Goal: Navigation & Orientation: Understand site structure

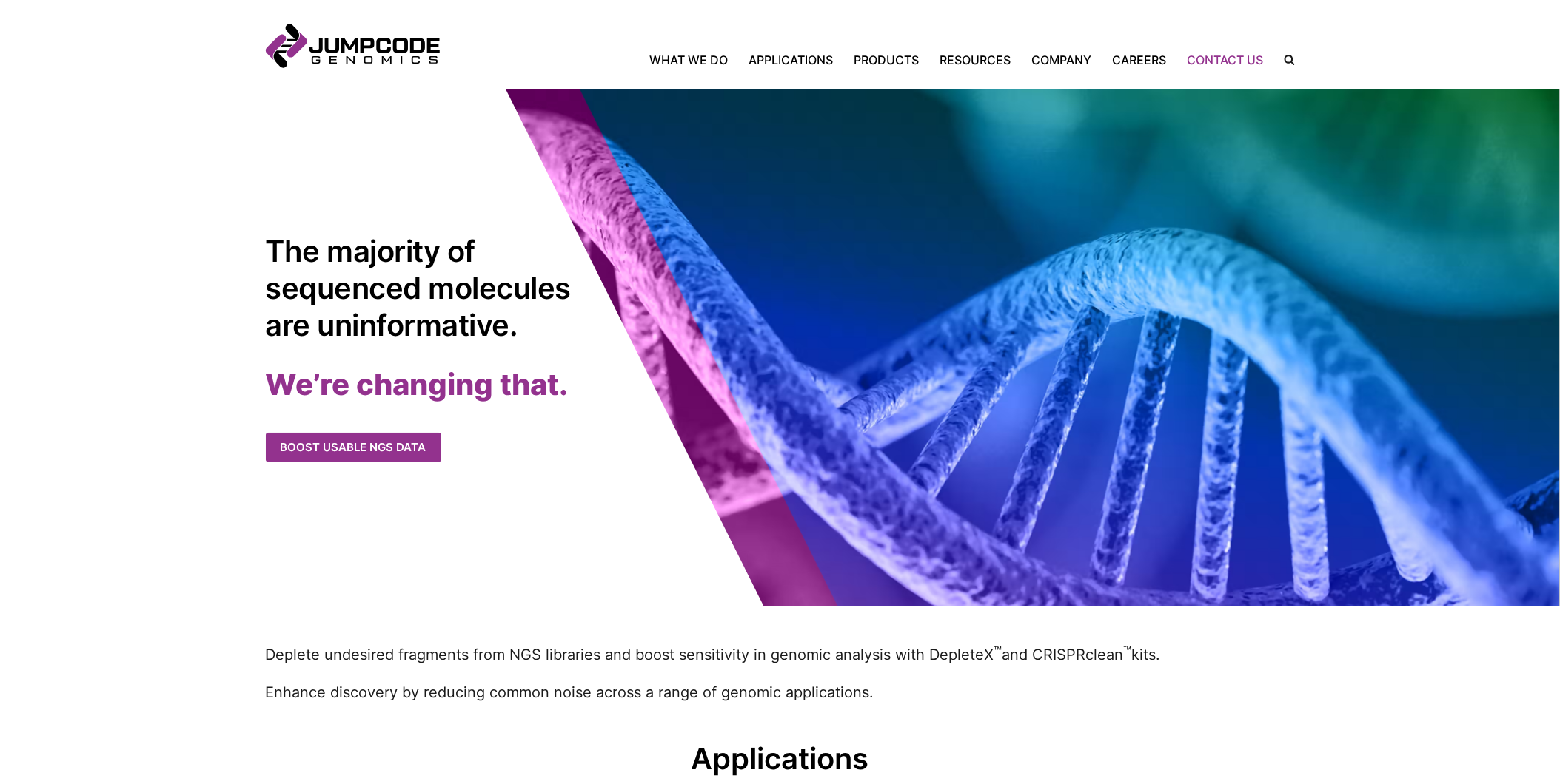
click at [1223, 60] on link "Contact Us" at bounding box center [1225, 60] width 97 height 18
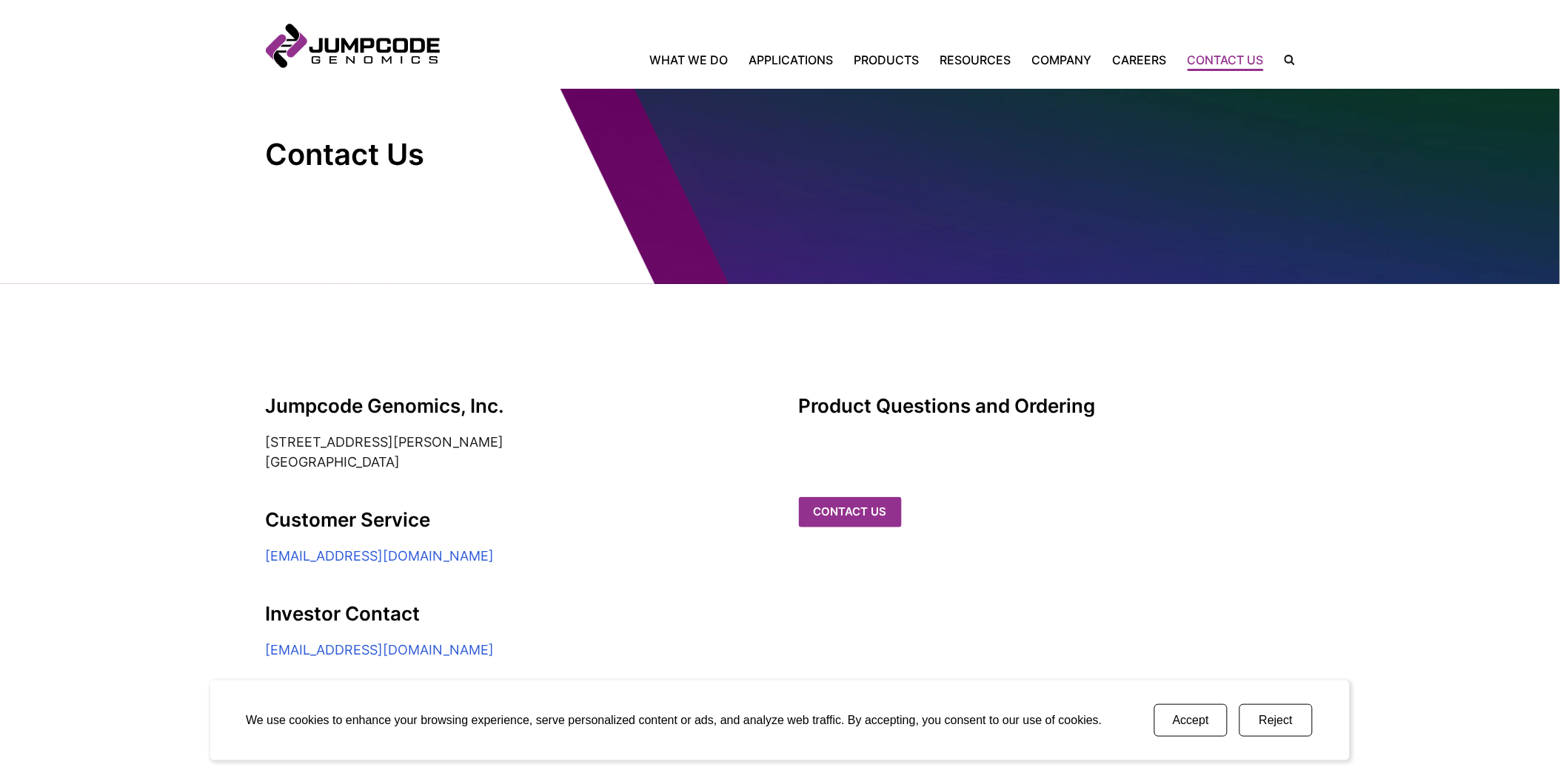
scroll to position [63, 0]
click at [860, 497] on link "Contact us" at bounding box center [851, 512] width 103 height 31
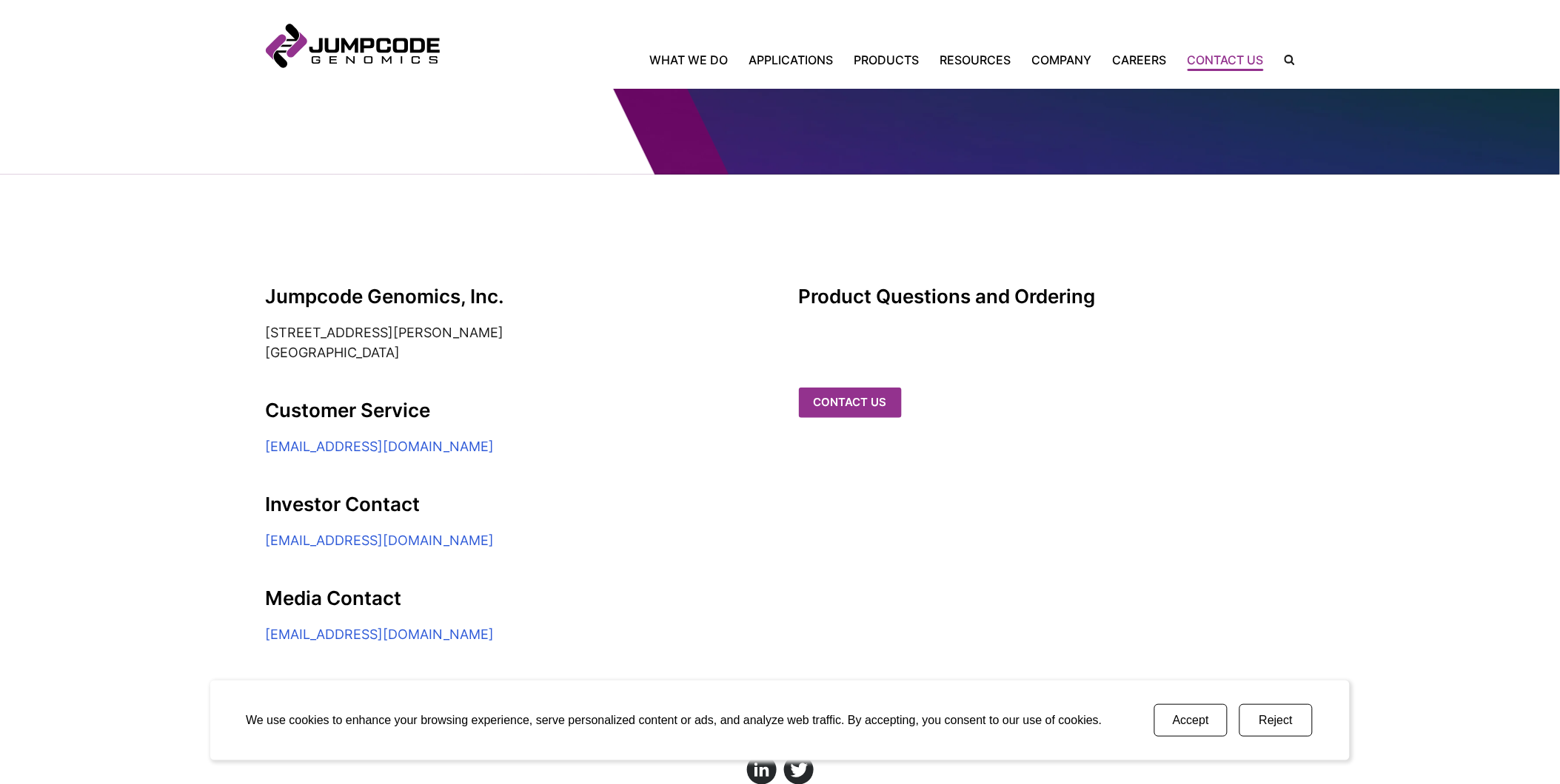
scroll to position [283, 0]
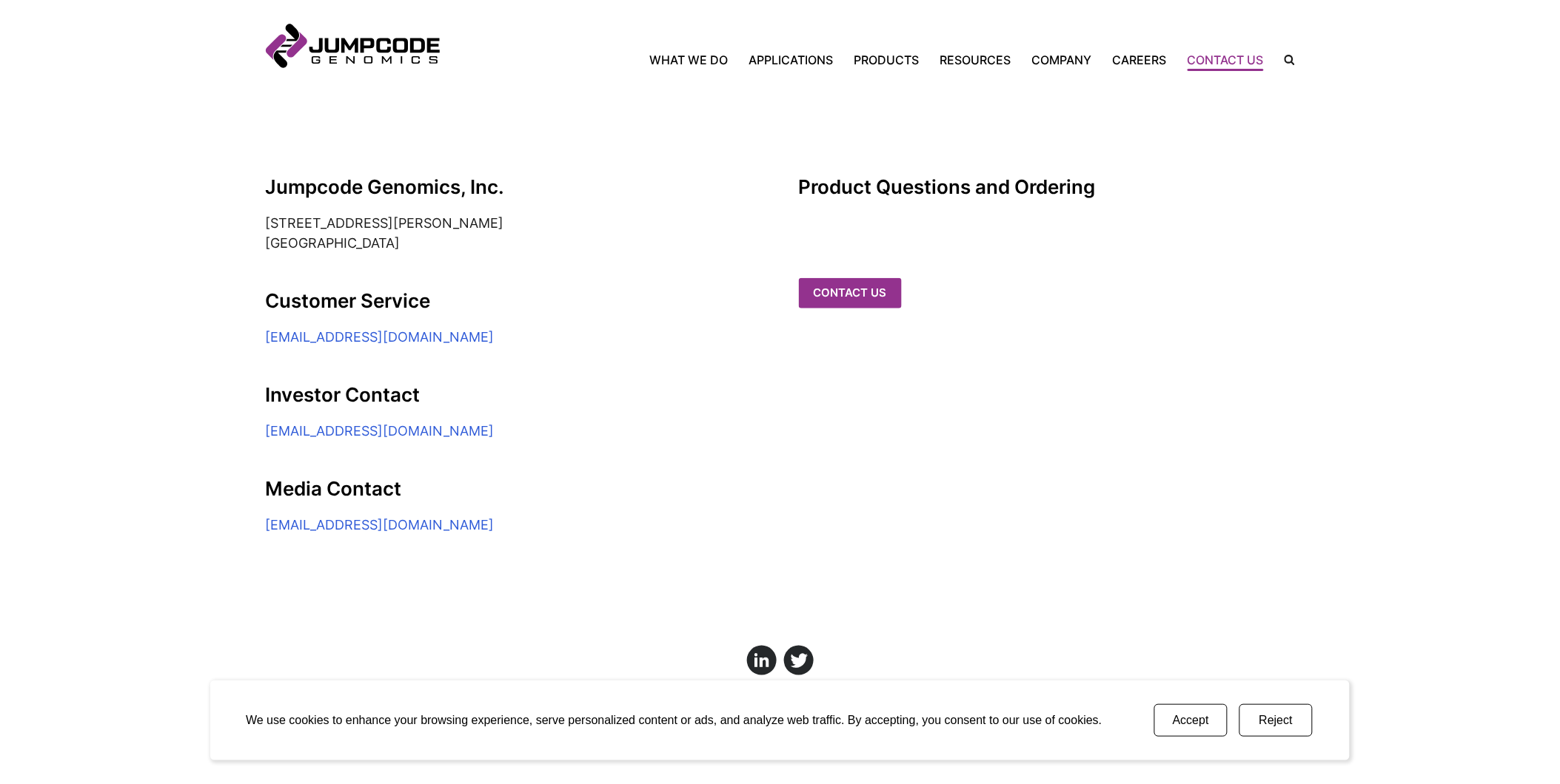
click at [1211, 719] on button "Accept" at bounding box center [1191, 721] width 73 height 33
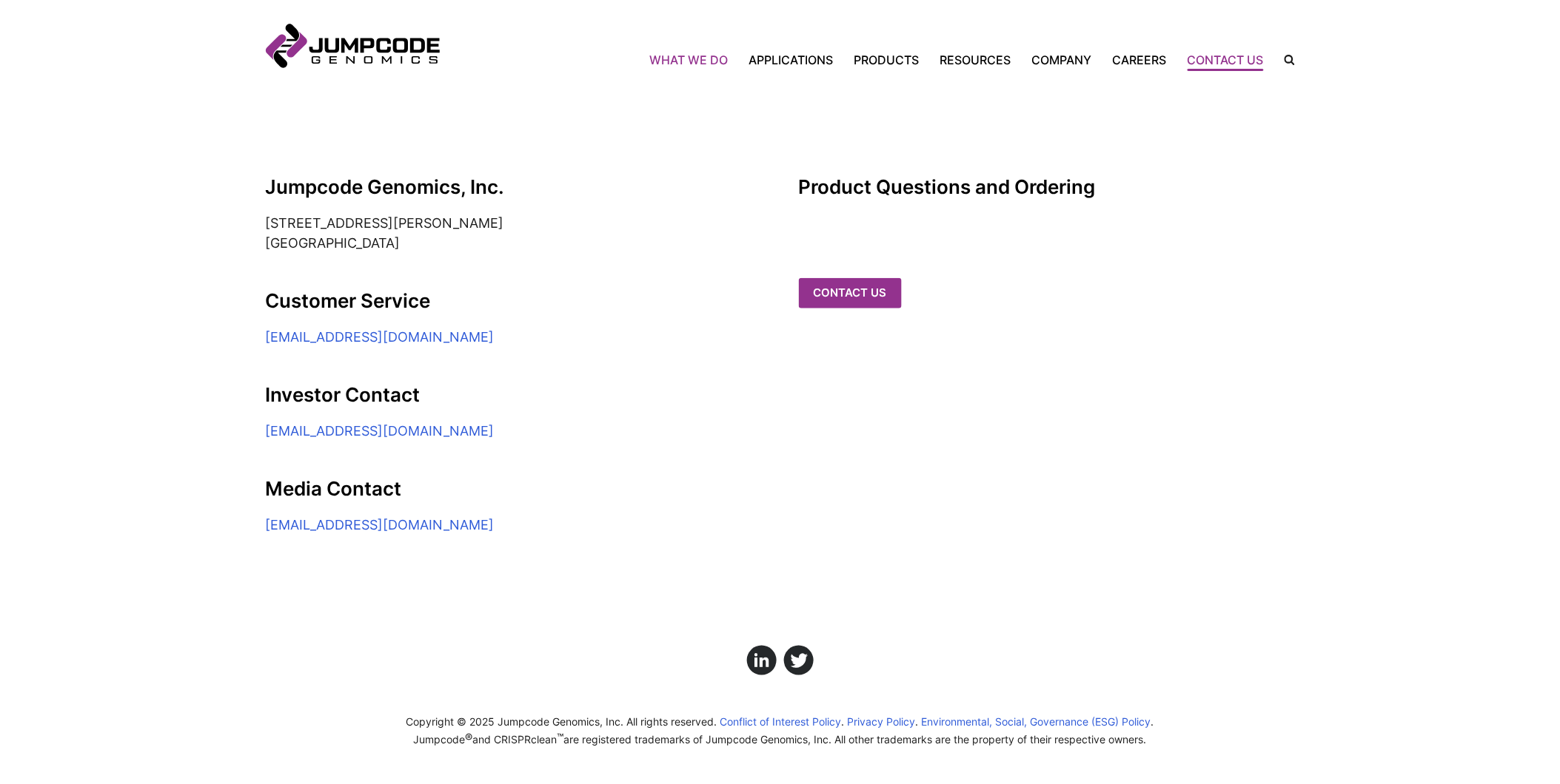
click at [675, 60] on link "What We Do" at bounding box center [694, 60] width 88 height 18
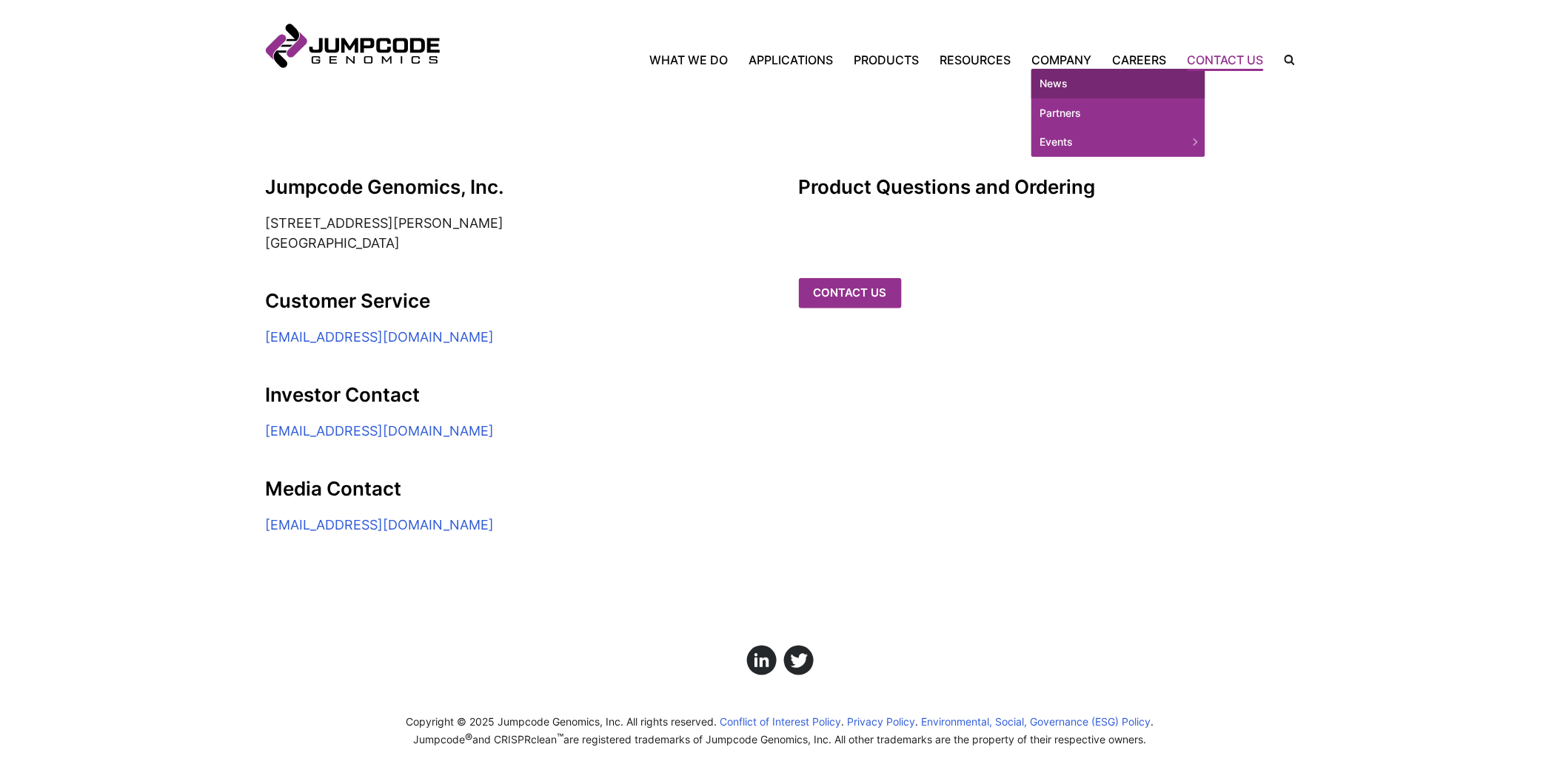
click at [1070, 80] on link "News" at bounding box center [1117, 84] width 174 height 30
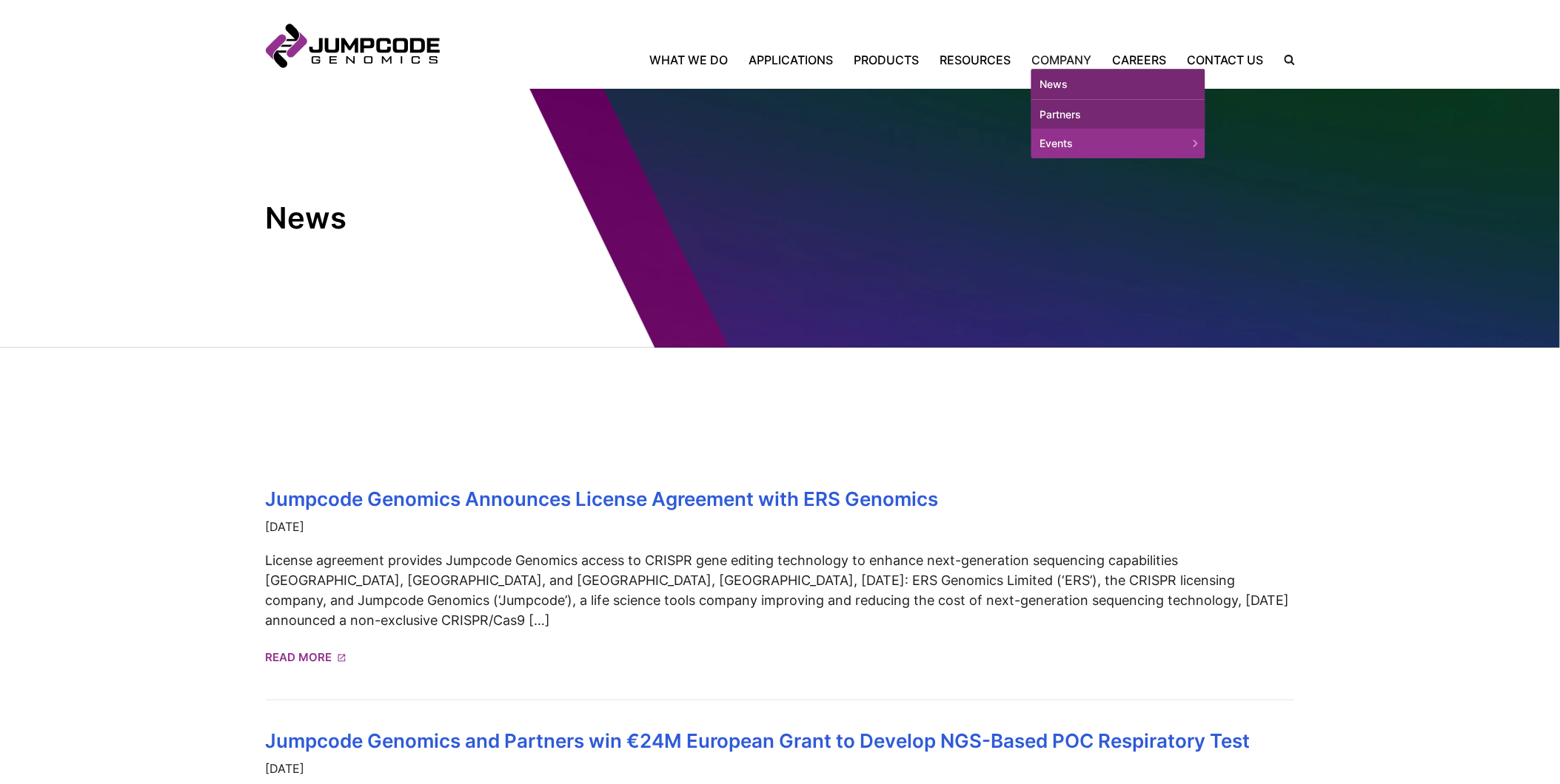
click at [1087, 114] on link "Partners" at bounding box center [1117, 114] width 174 height 30
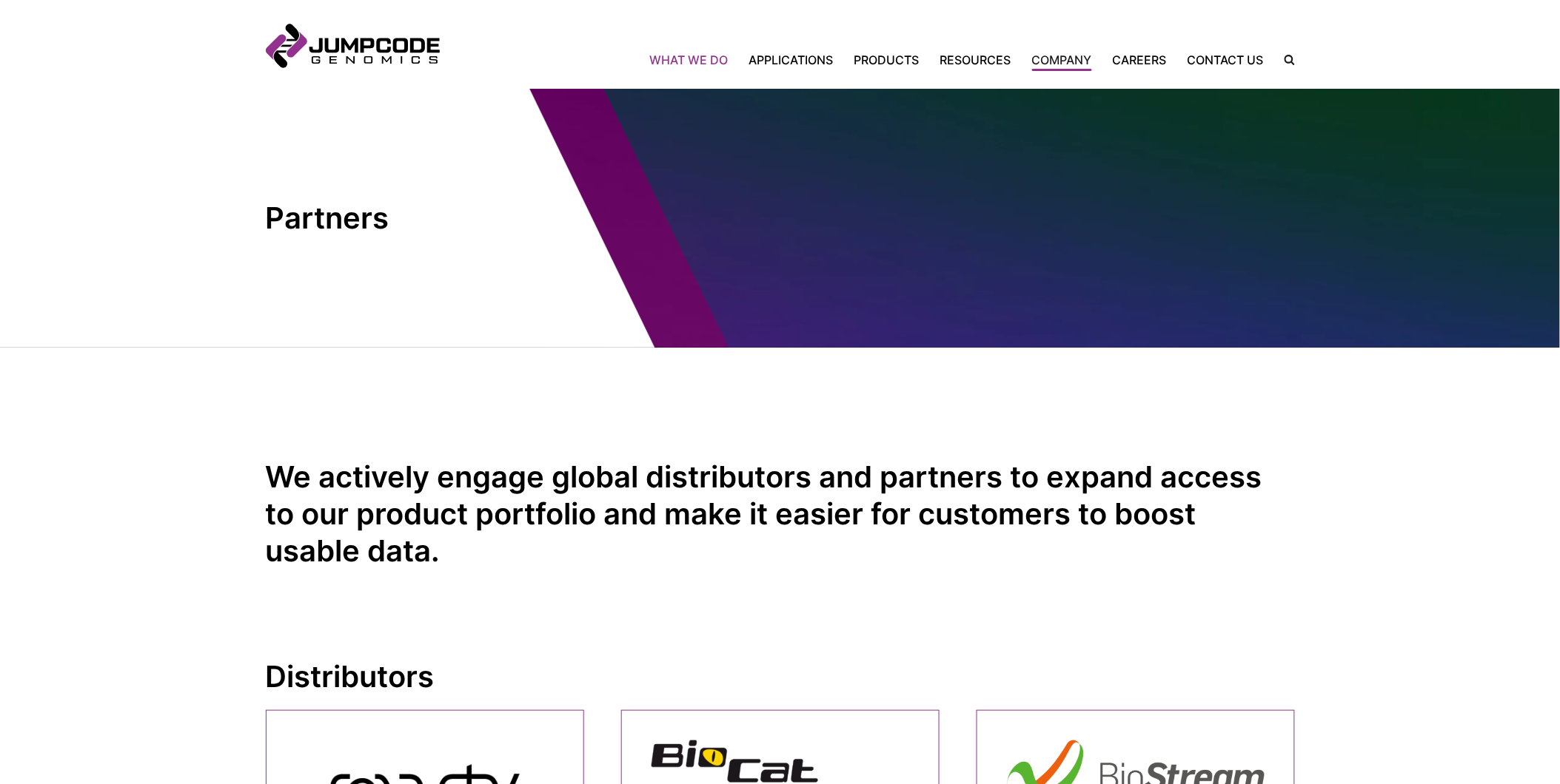
click at [703, 60] on link "What We Do" at bounding box center [694, 60] width 88 height 18
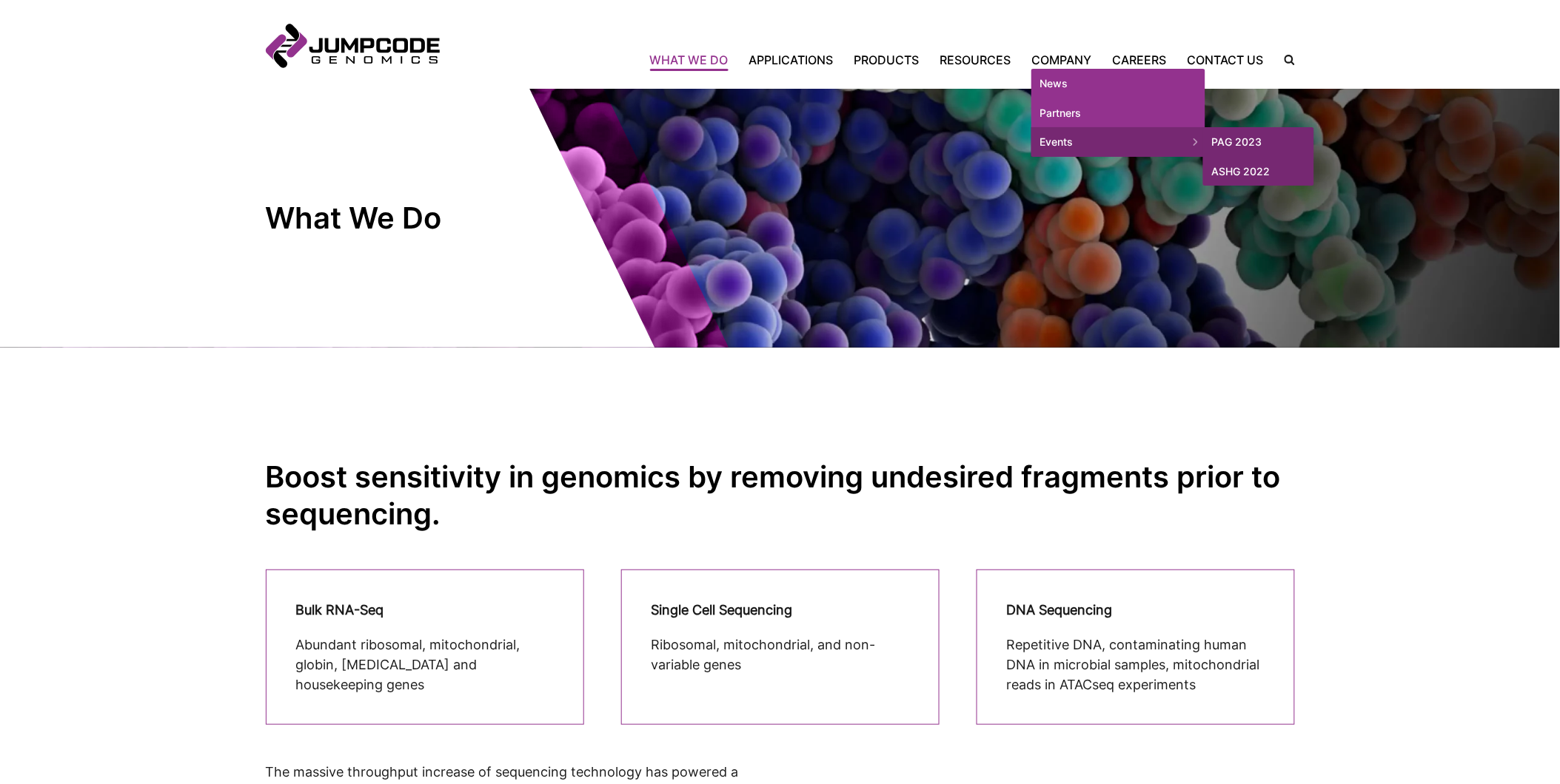
click at [1053, 140] on link "Events" at bounding box center [1117, 142] width 174 height 30
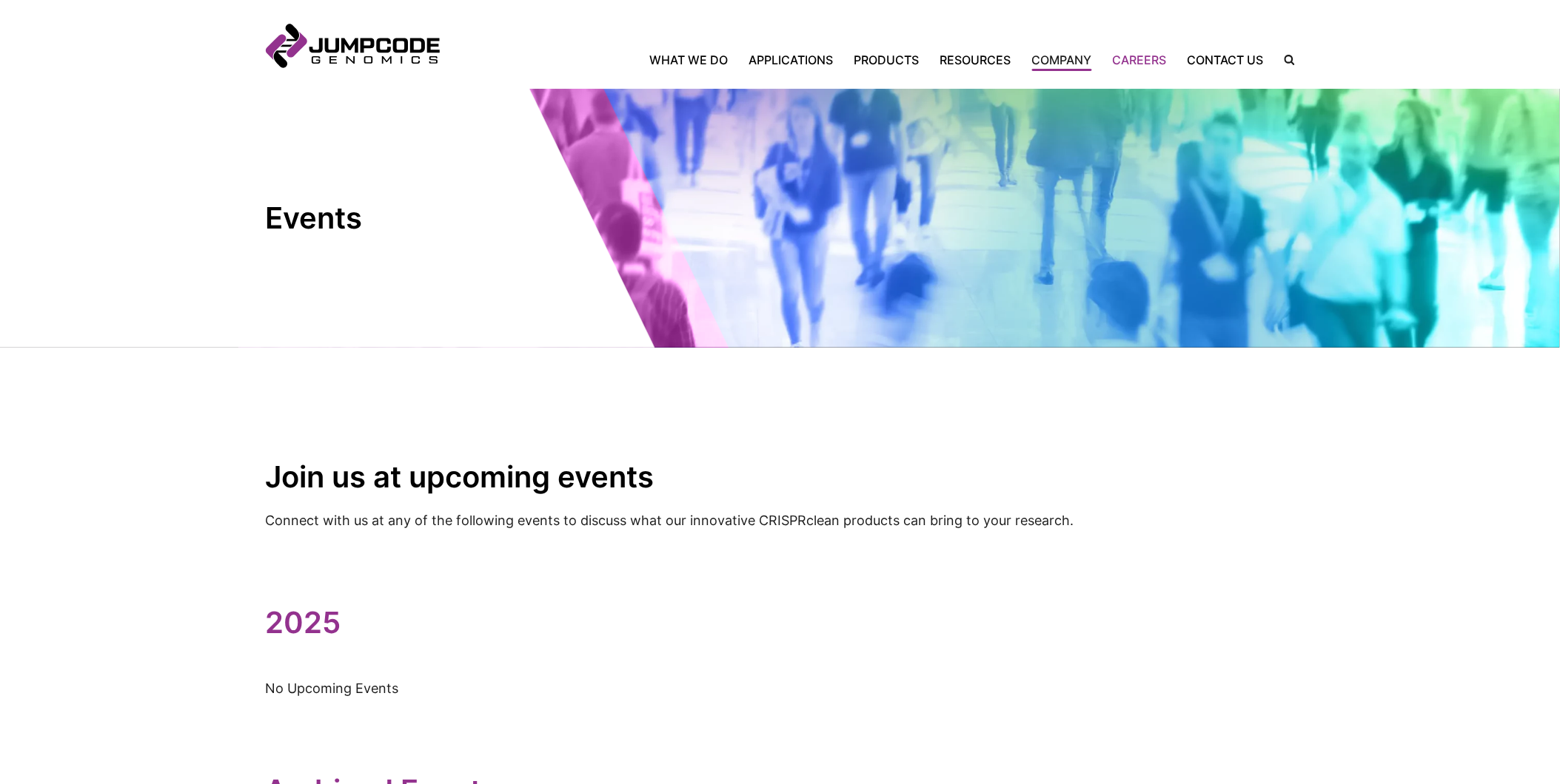
click at [1150, 56] on link "Careers" at bounding box center [1140, 60] width 74 height 18
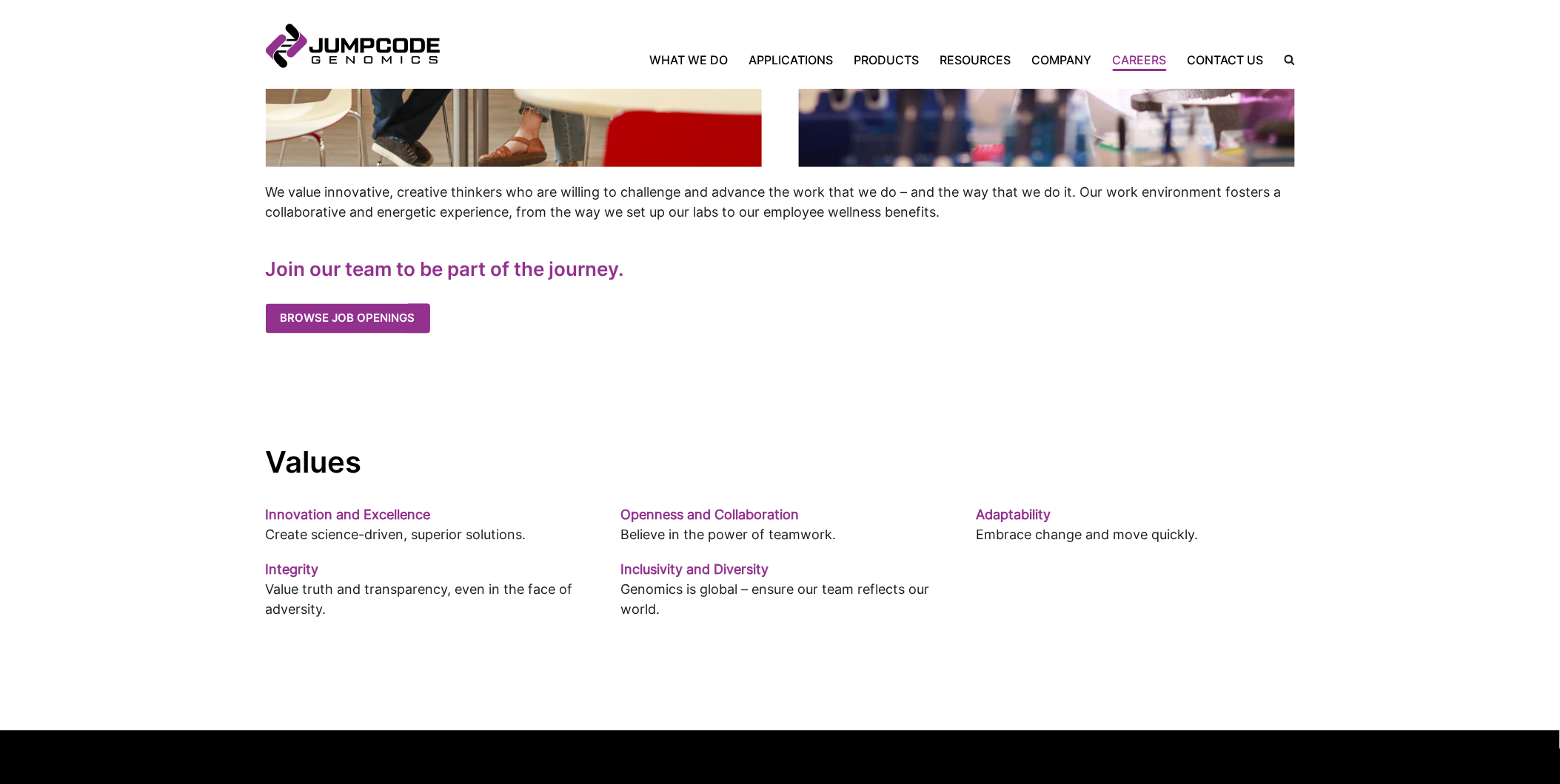
scroll to position [766, 0]
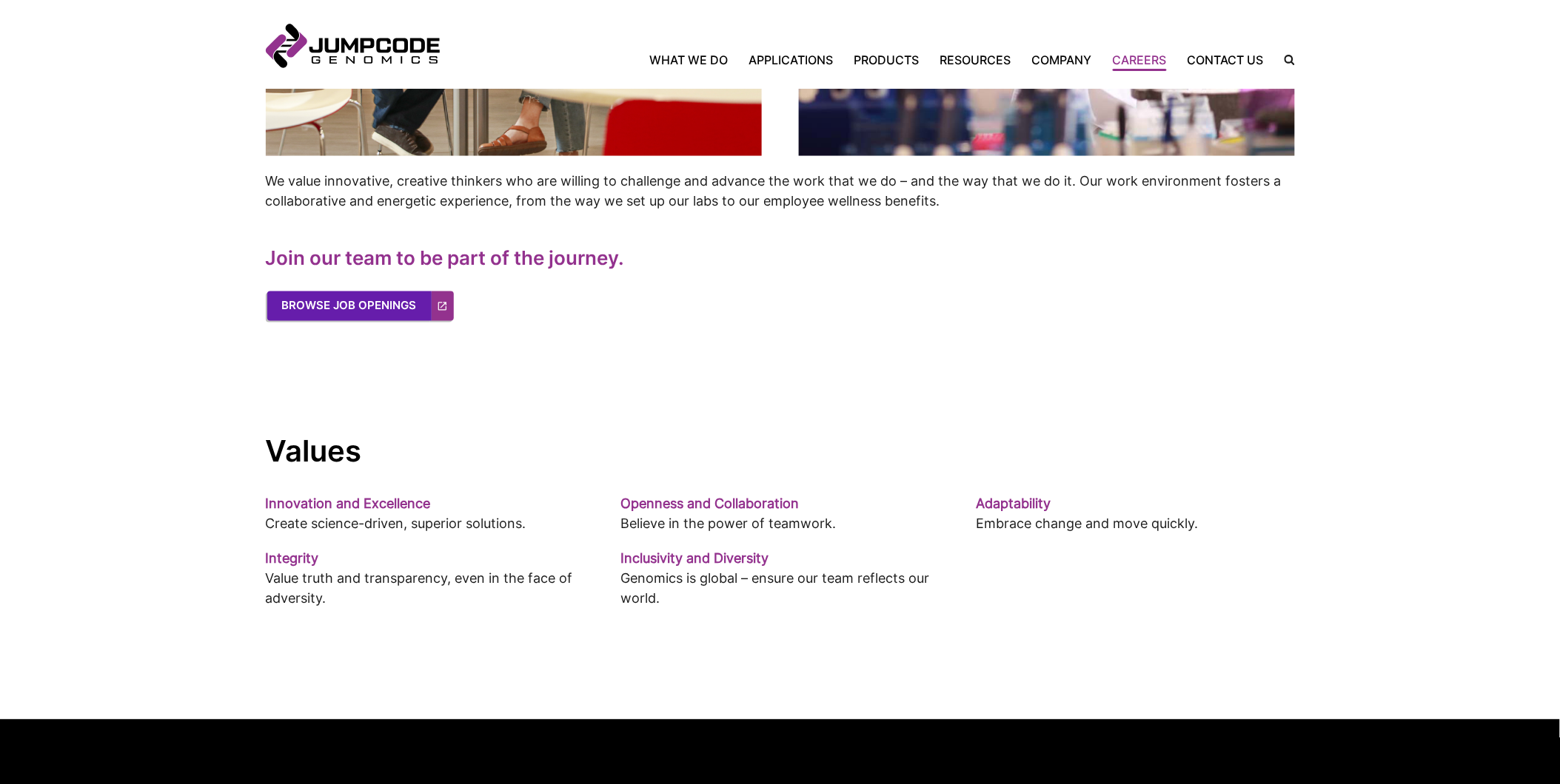
click at [352, 299] on link "Browse Job Openings" at bounding box center [360, 307] width 187 height 30
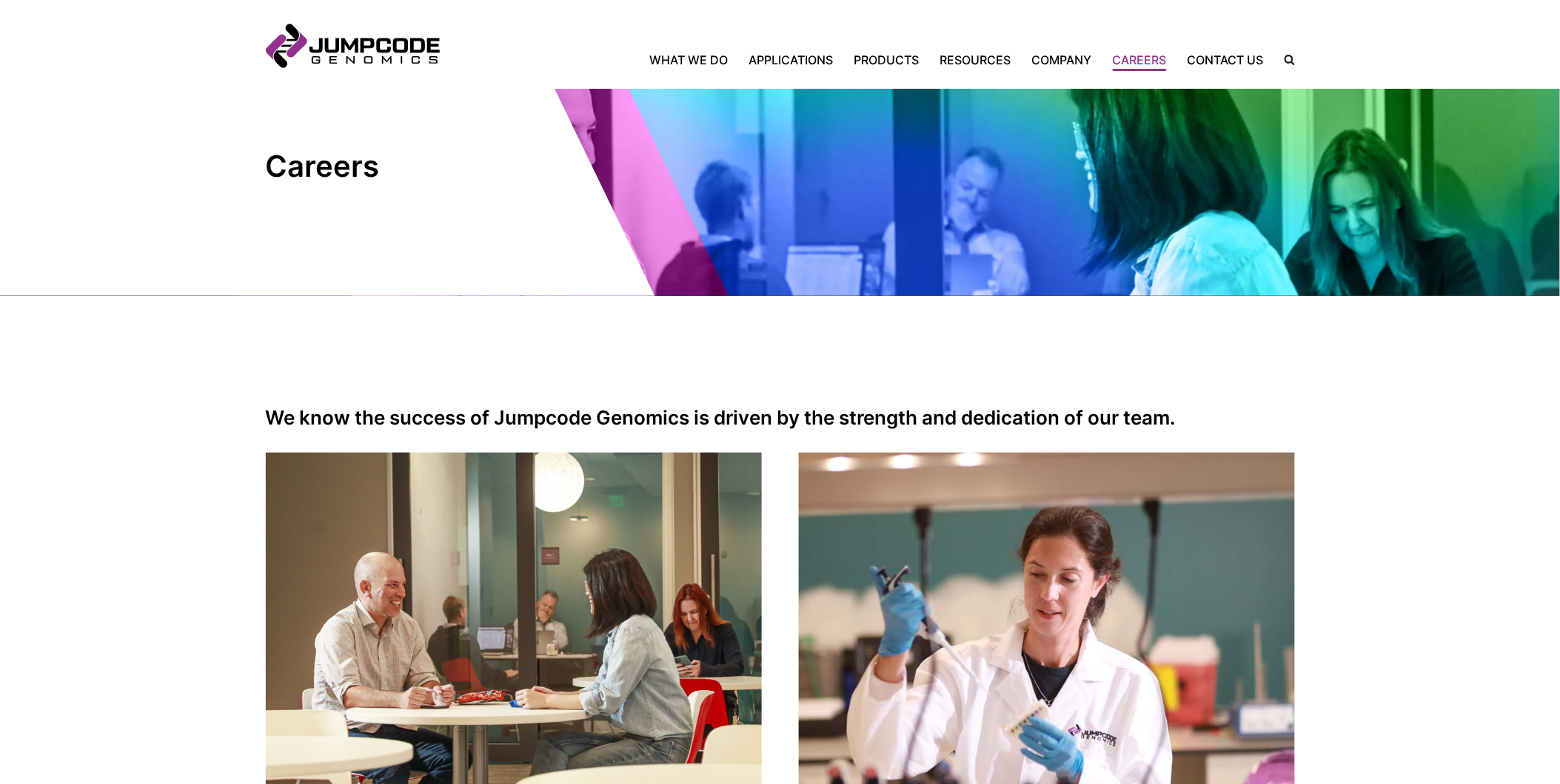
scroll to position [0, 0]
